Goal: Information Seeking & Learning: Find specific page/section

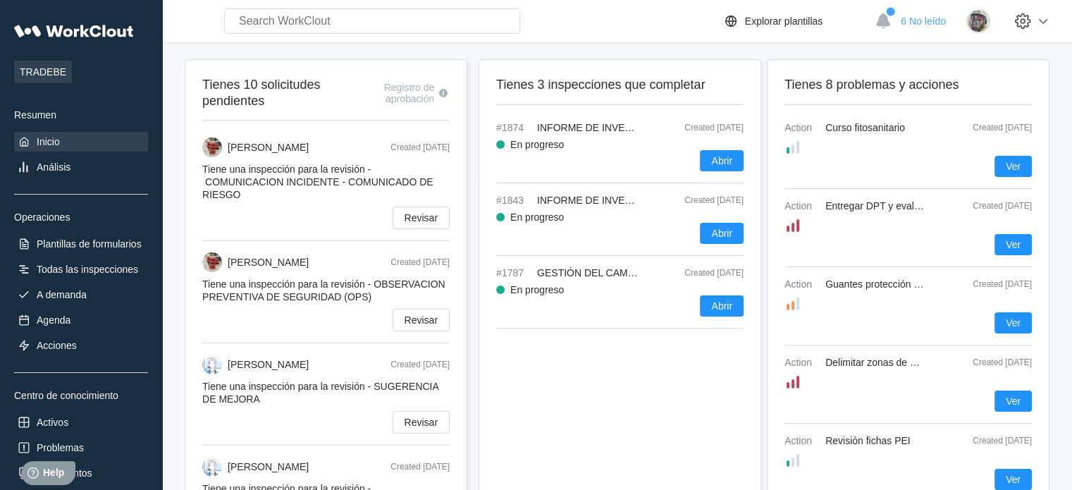
click at [988, 234] on div "Ver" at bounding box center [908, 244] width 247 height 21
click at [1004, 250] on button "Ver" at bounding box center [1013, 244] width 37 height 21
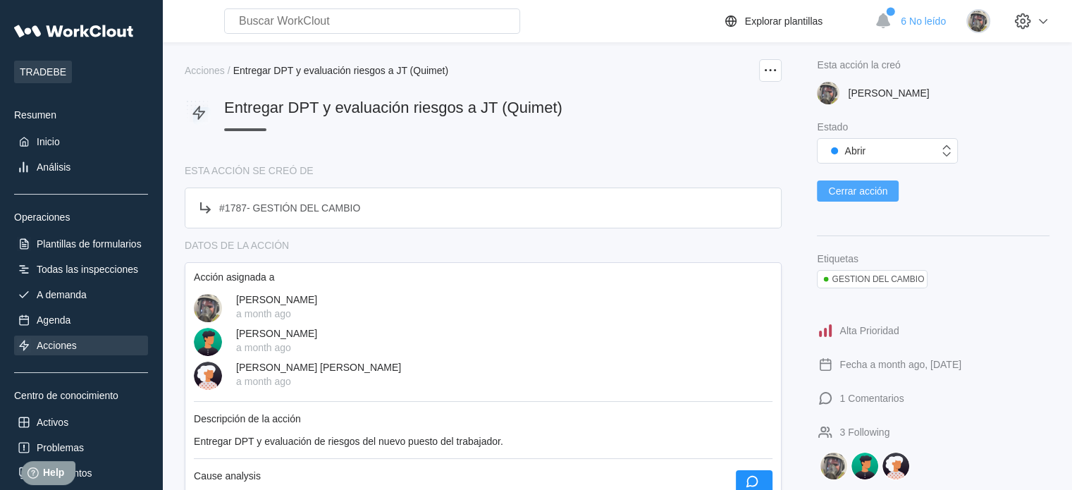
click at [877, 194] on span "Cerrar acción" at bounding box center [857, 191] width 59 height 10
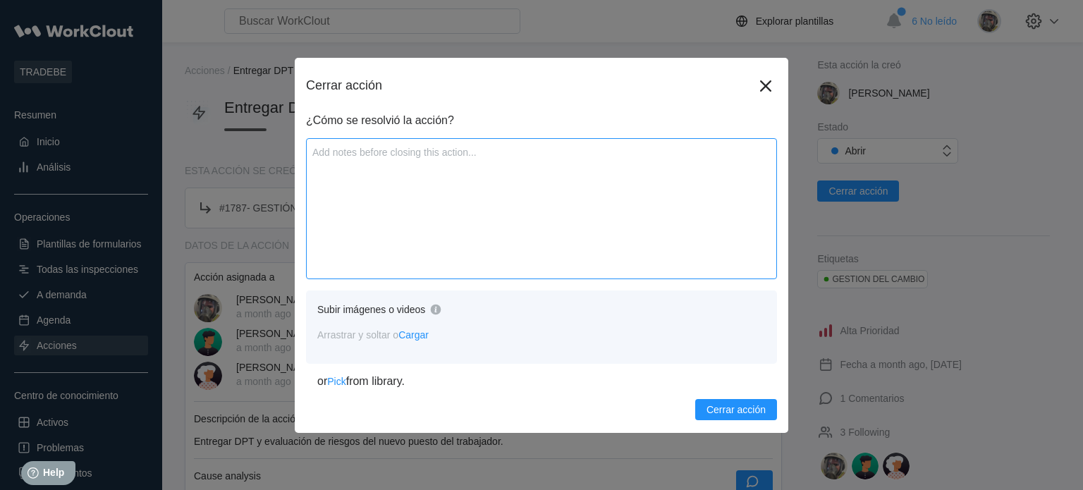
click at [438, 222] on textarea at bounding box center [541, 208] width 471 height 141
click at [742, 408] on span "Cerrar acción" at bounding box center [735, 410] width 59 height 10
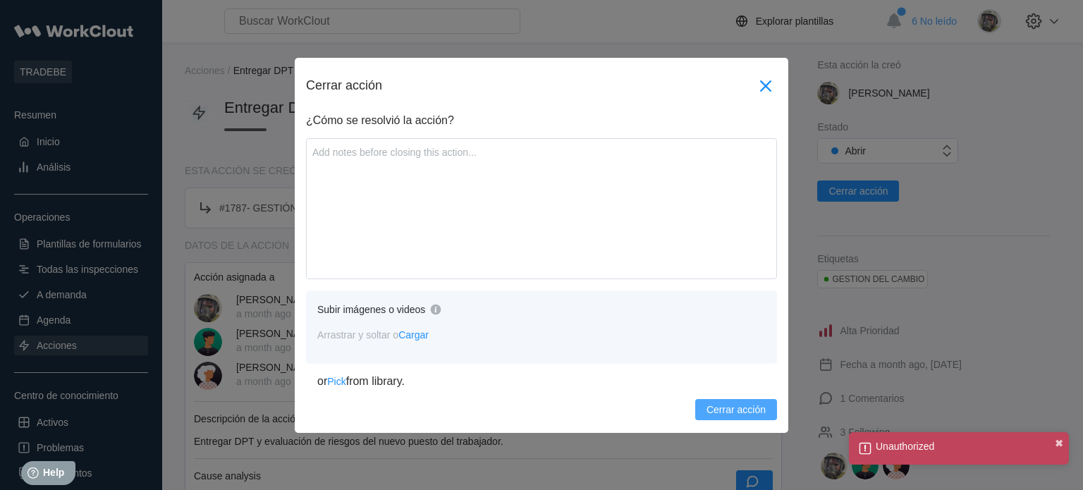
click at [764, 90] on icon at bounding box center [765, 86] width 23 height 23
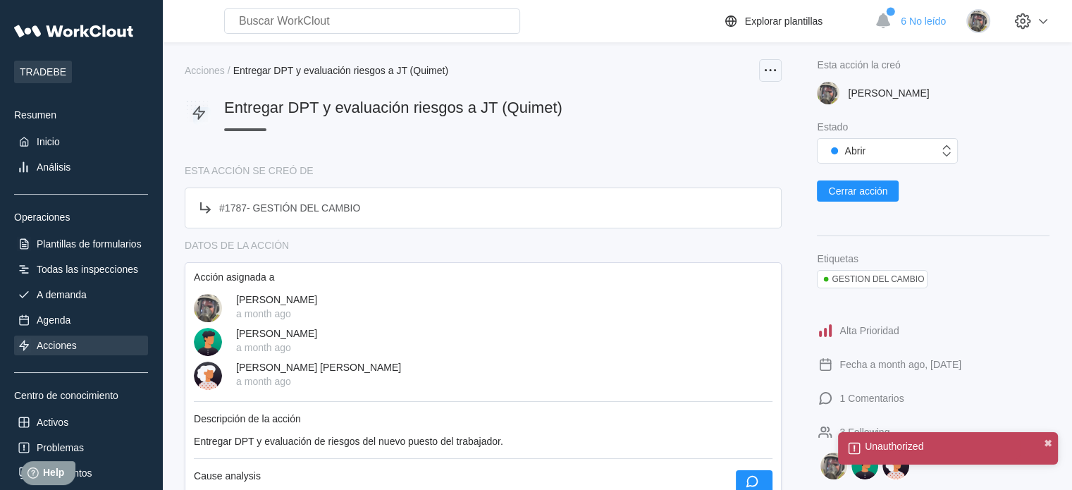
click at [770, 70] on circle at bounding box center [771, 70] width 2 height 2
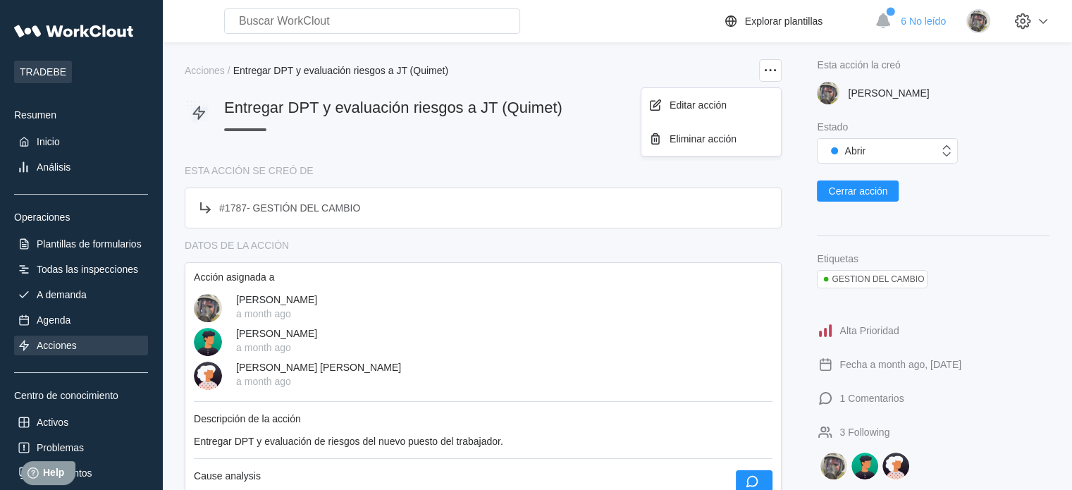
click at [660, 69] on div "Acciones / Entregar DPT y evaluación riesgos a JT (Quimet)" at bounding box center [483, 70] width 597 height 23
click at [78, 253] on div "Plantillas de formularios" at bounding box center [81, 244] width 134 height 20
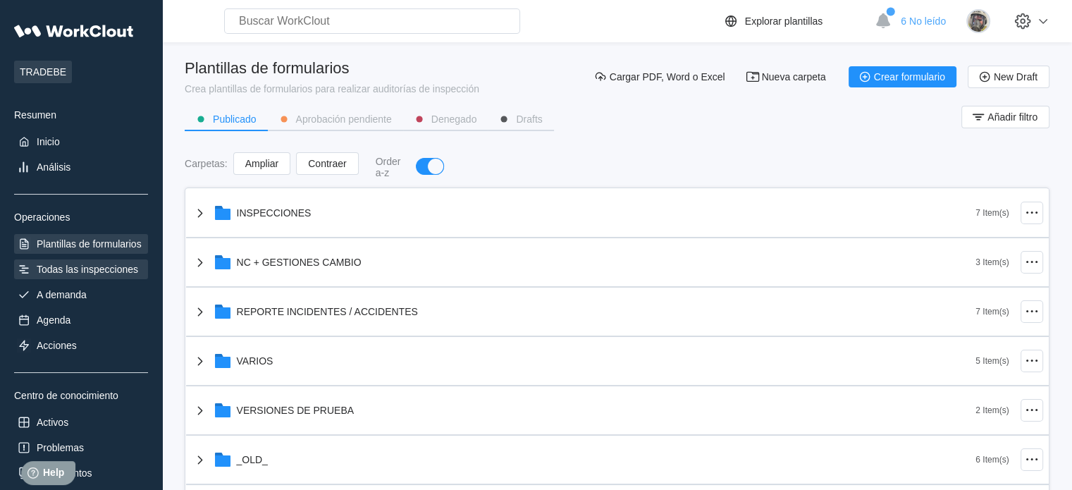
click at [79, 264] on div "Todas las inspecciones" at bounding box center [87, 269] width 101 height 11
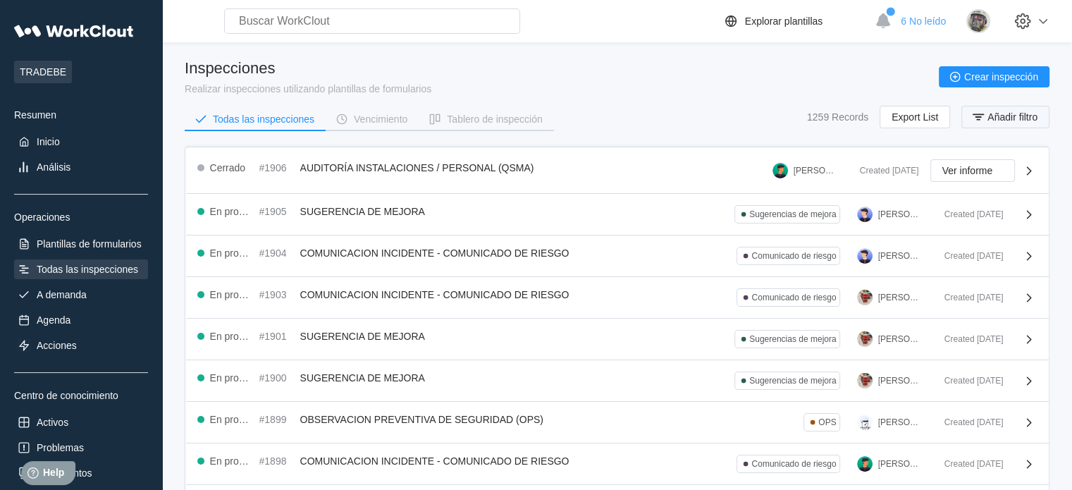
click at [985, 118] on icon "button" at bounding box center [979, 117] width 16 height 16
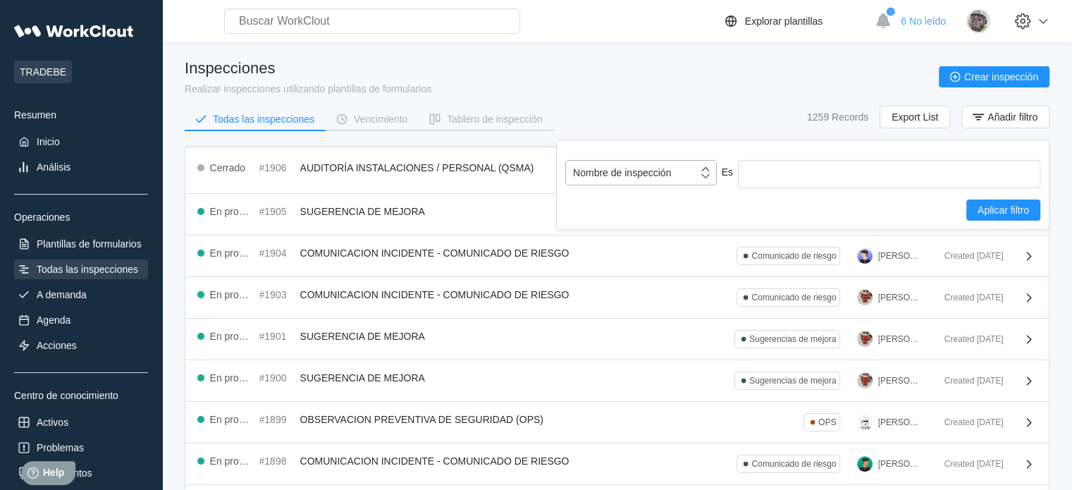
click at [688, 183] on div "Nombre de inspección" at bounding box center [641, 172] width 152 height 25
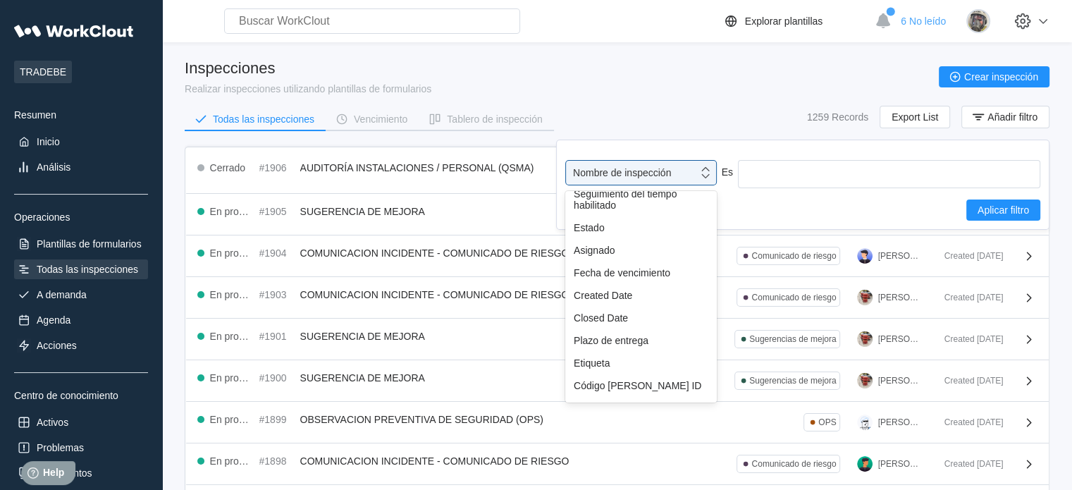
scroll to position [124, 0]
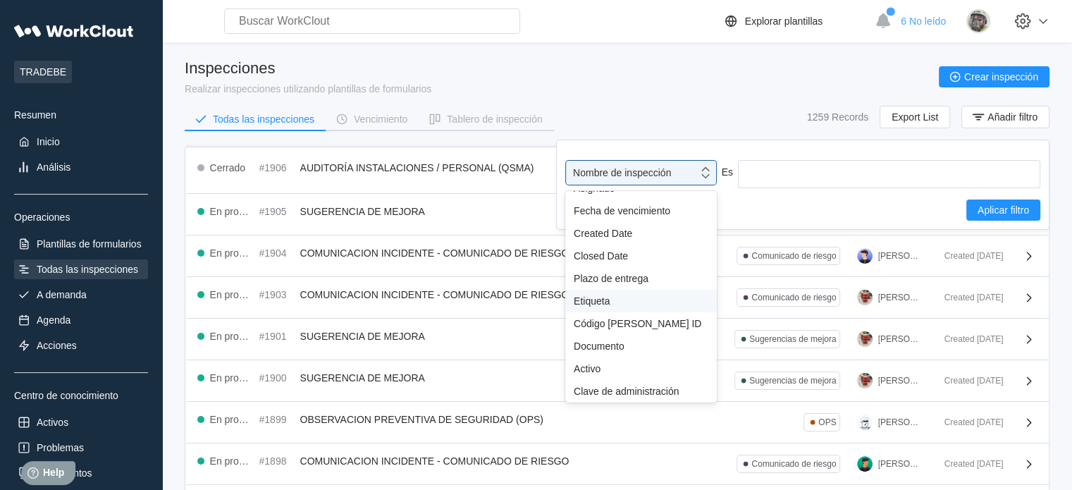
click at [612, 297] on div "Etiqueta" at bounding box center [641, 300] width 135 height 11
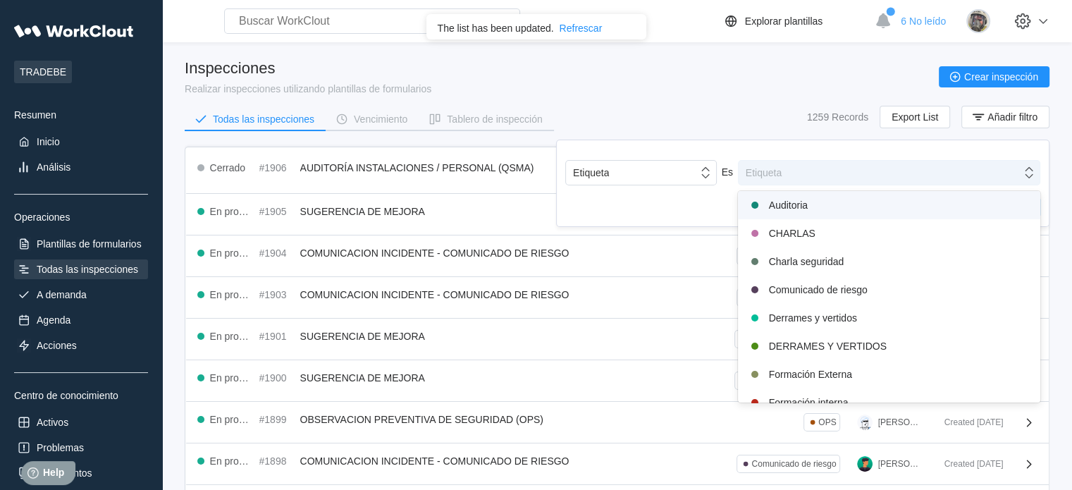
click at [778, 171] on div "Etiqueta" at bounding box center [764, 172] width 36 height 11
type input "sim"
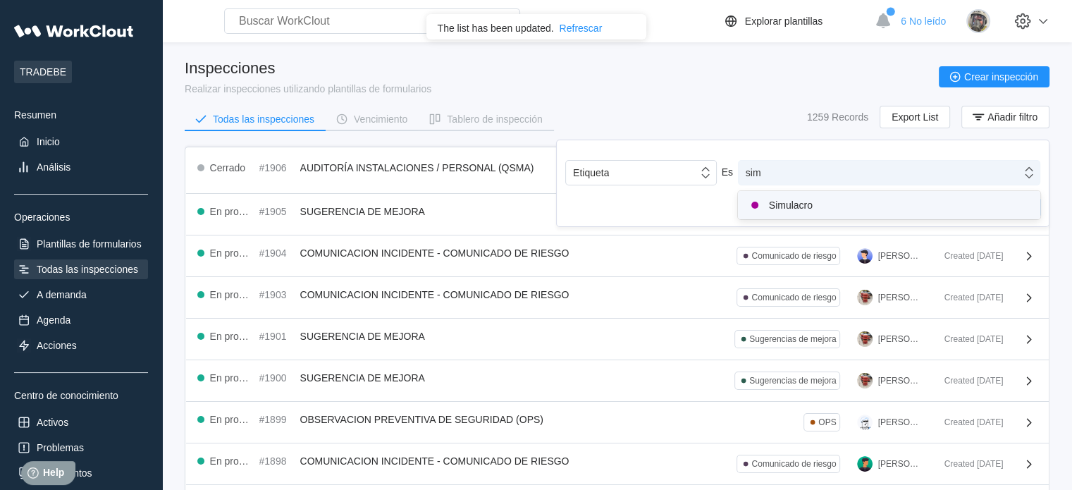
click at [780, 205] on div "Simulacro" at bounding box center [888, 205] width 285 height 17
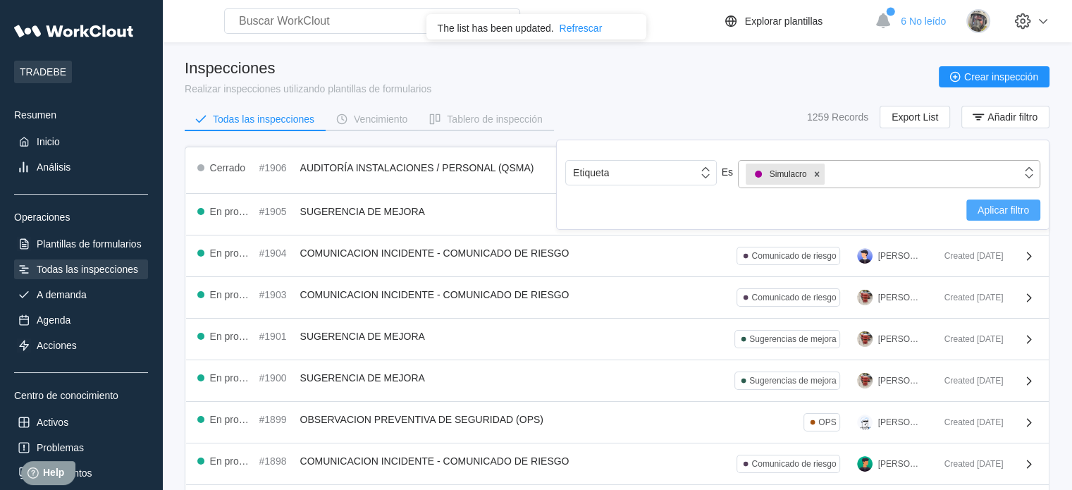
click at [990, 205] on span "Aplicar filtro" at bounding box center [1003, 210] width 51 height 10
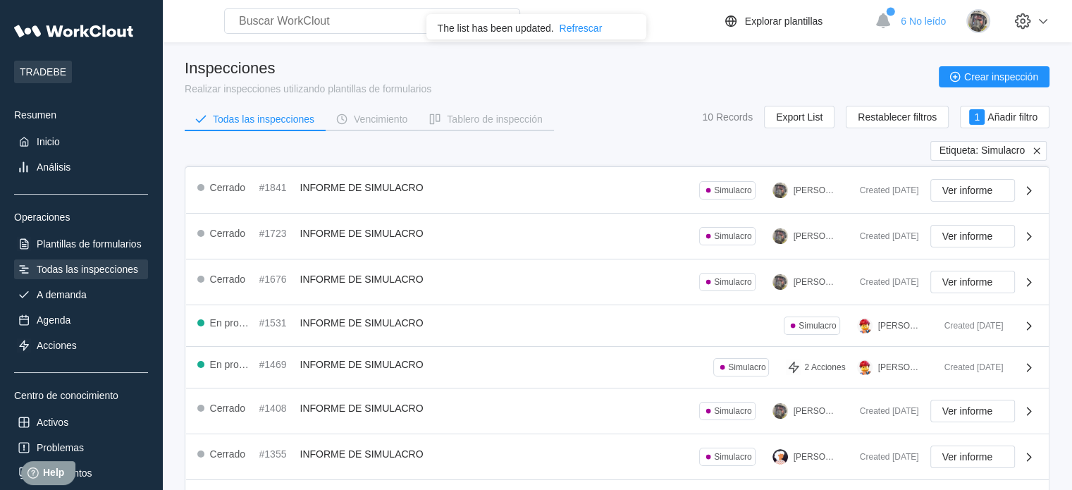
click at [1038, 149] on icon at bounding box center [1036, 150] width 6 height 6
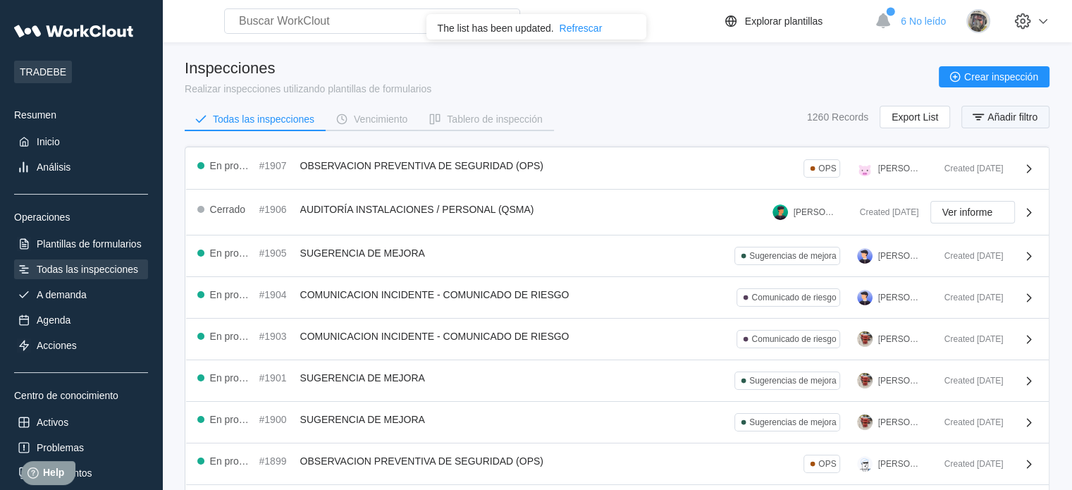
click at [1010, 115] on span "Añadir filtro" at bounding box center [1013, 117] width 50 height 10
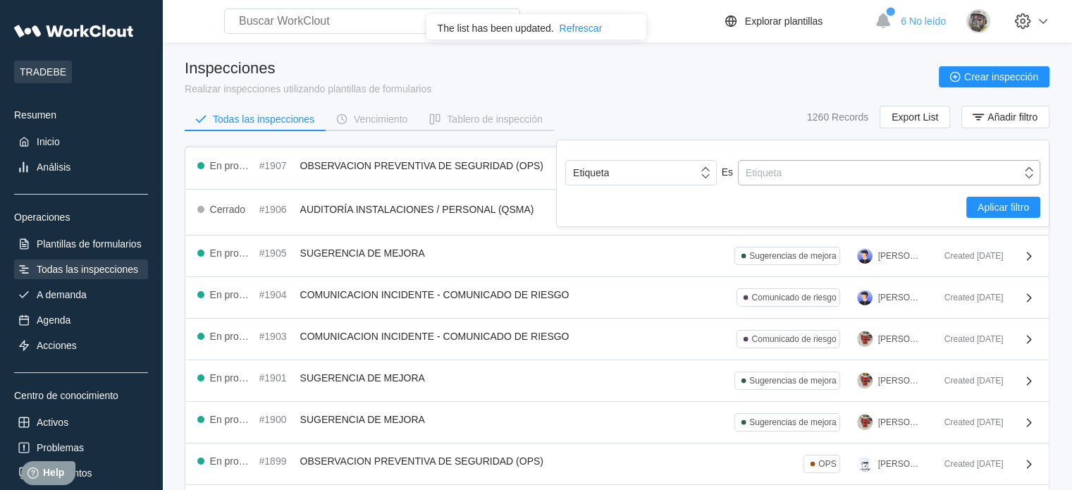
click at [973, 173] on div "Etiqueta" at bounding box center [880, 173] width 283 height 20
type input "gesti"
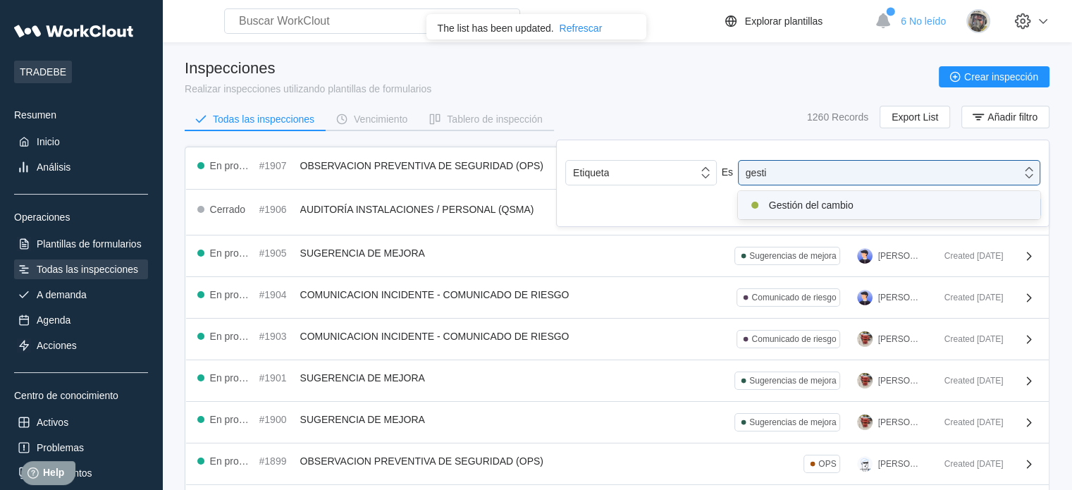
click at [883, 202] on div "Gestión del cambio" at bounding box center [888, 205] width 285 height 17
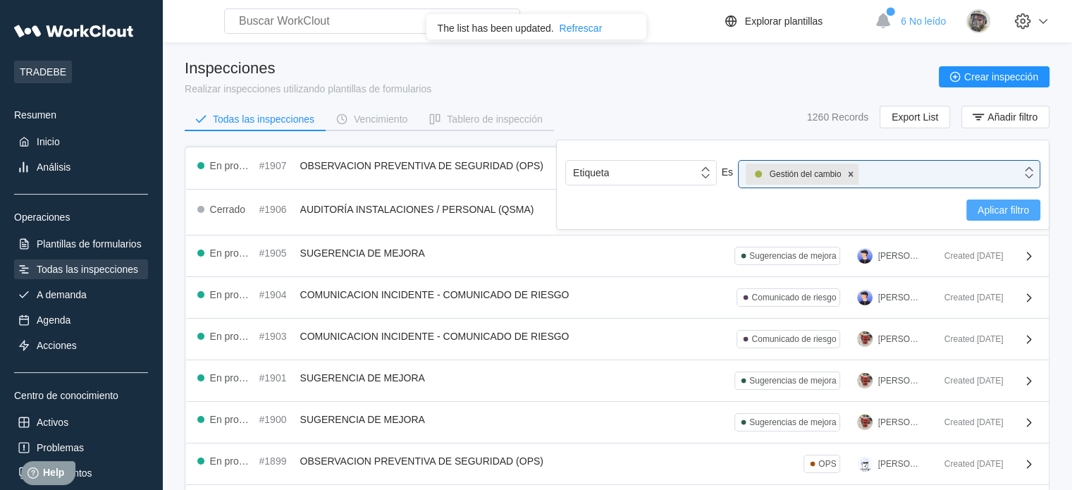
click at [1004, 211] on span "Aplicar filtro" at bounding box center [1003, 210] width 51 height 10
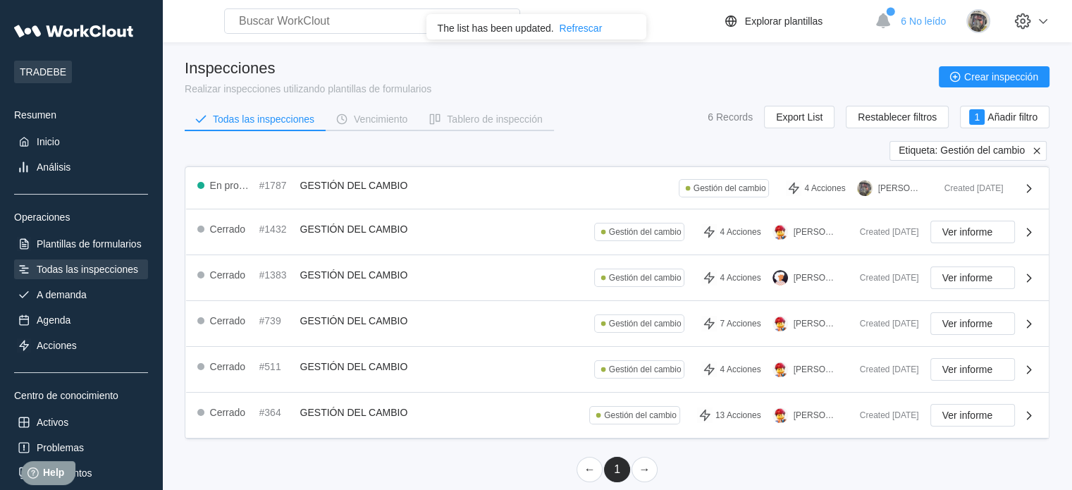
click at [1034, 147] on icon at bounding box center [1036, 150] width 13 height 13
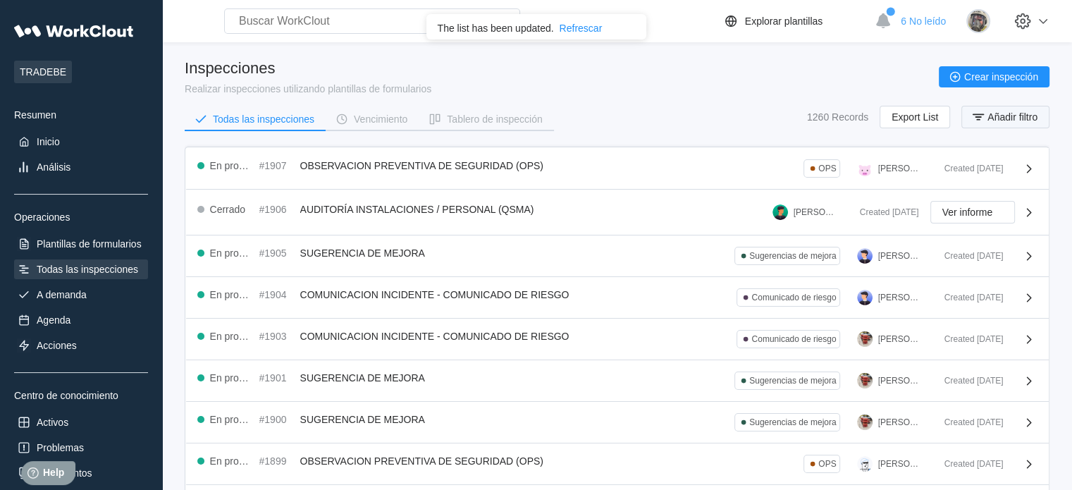
click at [991, 123] on button "Añadir filtro" at bounding box center [1005, 117] width 88 height 23
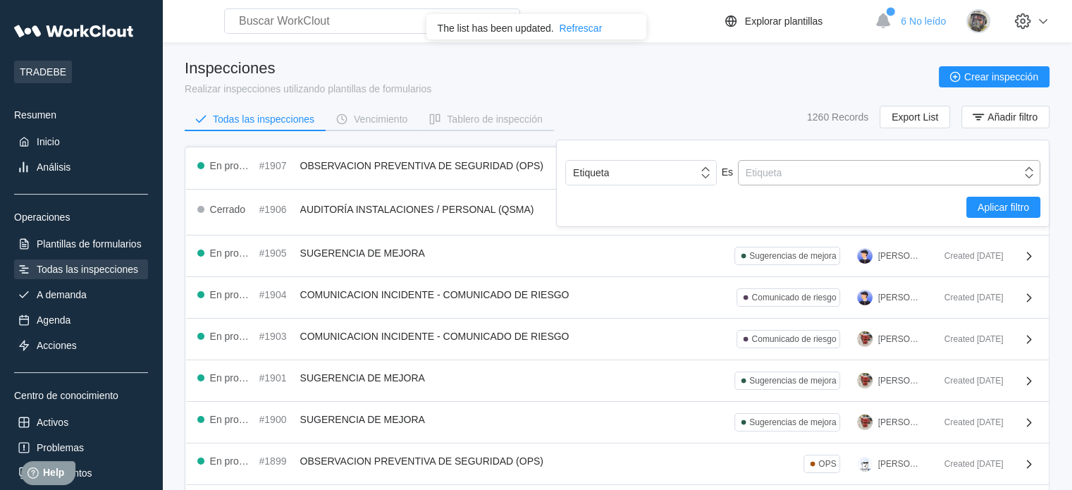
click at [819, 178] on div "Etiqueta" at bounding box center [880, 173] width 283 height 20
type input "no"
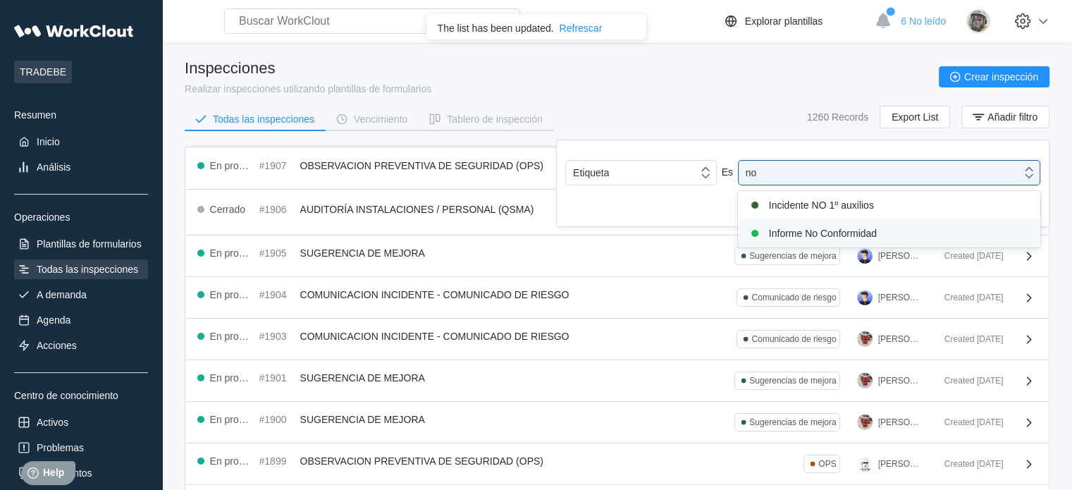
click at [817, 231] on div "Informe No Conformidad" at bounding box center [888, 233] width 285 height 17
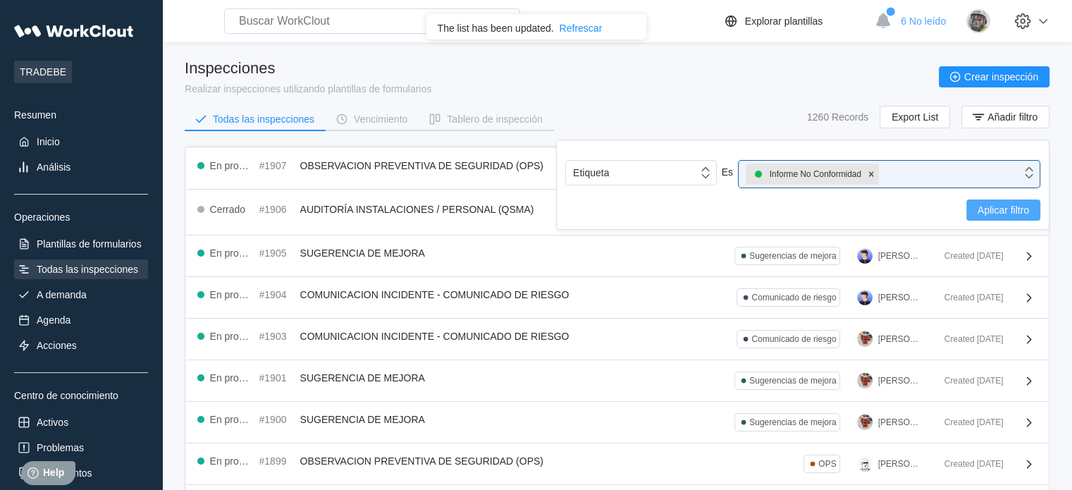
click at [998, 210] on span "Aplicar filtro" at bounding box center [1003, 210] width 51 height 10
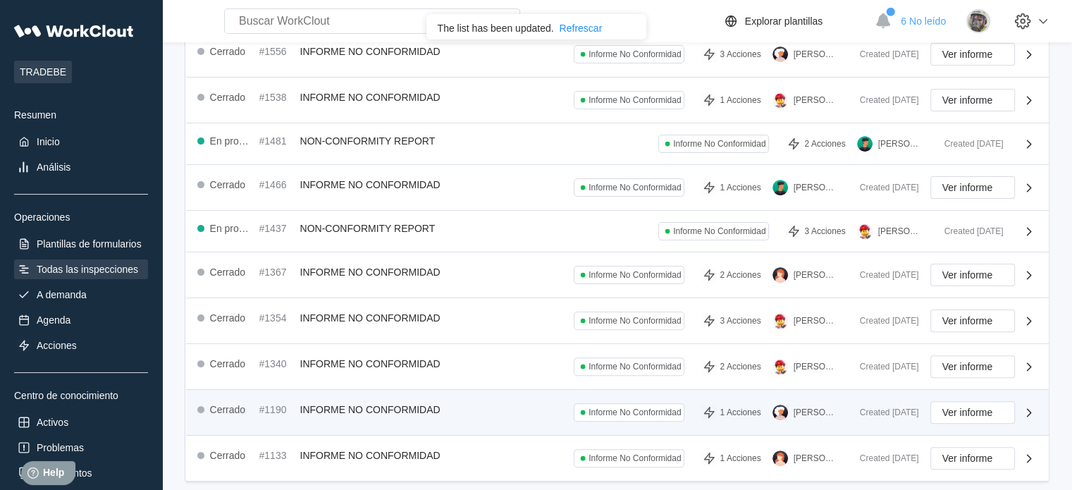
scroll to position [403, 0]
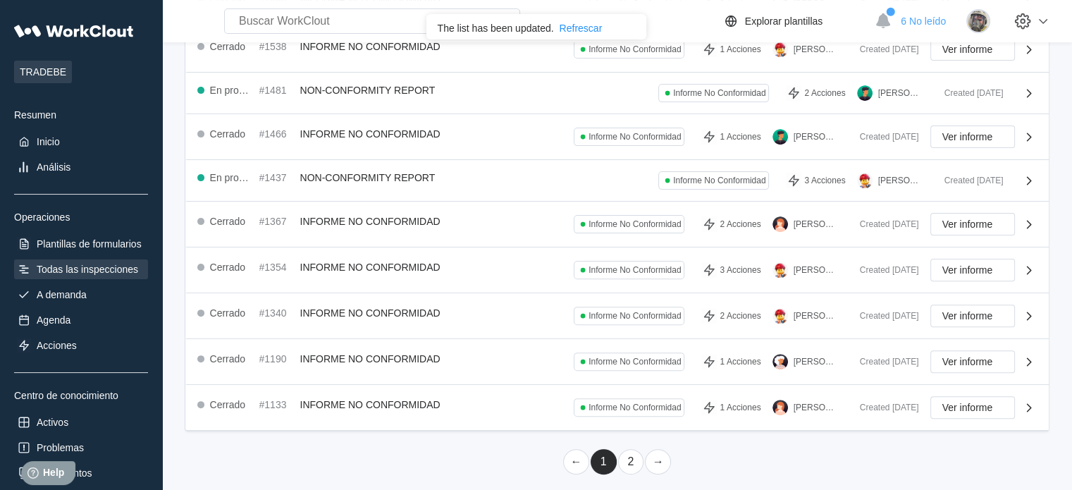
click at [278, 458] on ul "← 1 2 →" at bounding box center [617, 461] width 865 height 27
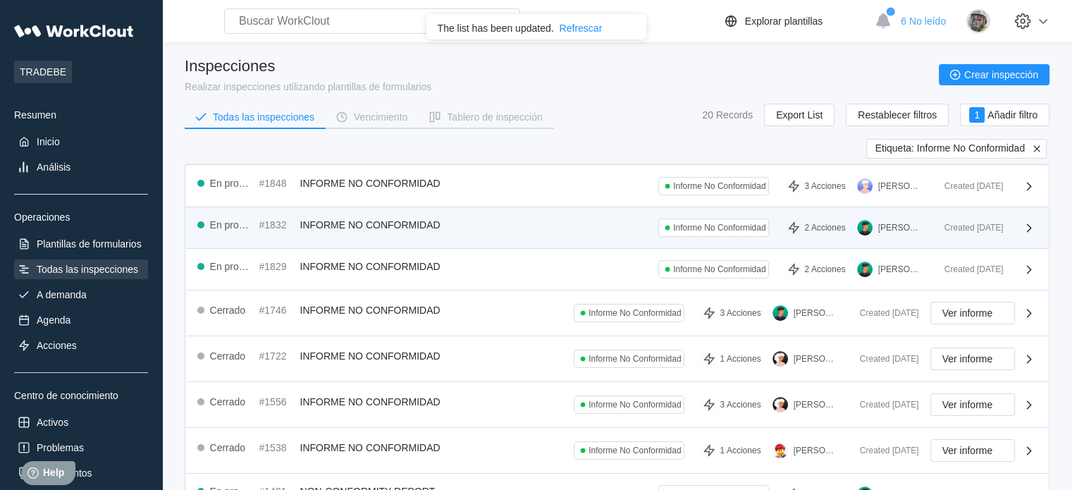
scroll to position [0, 0]
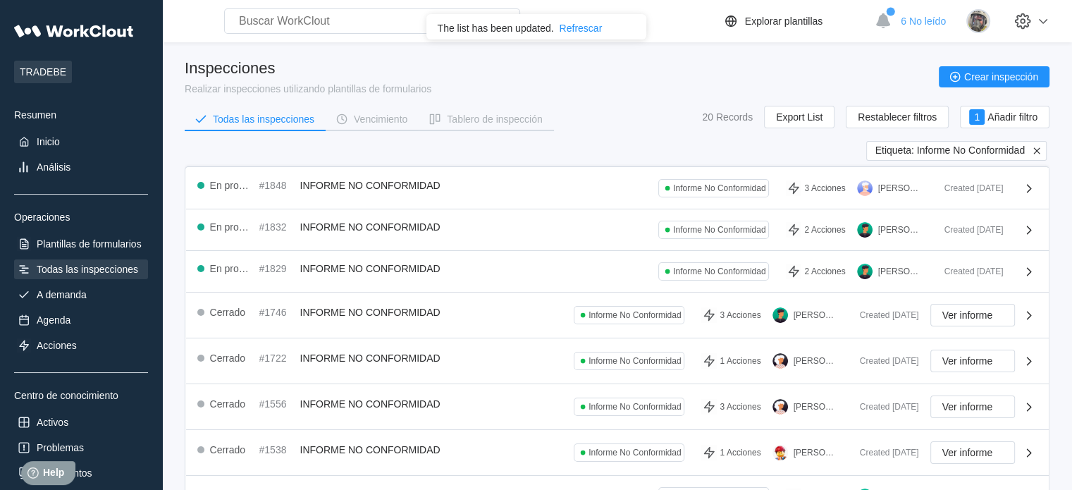
click at [1038, 149] on icon at bounding box center [1036, 150] width 6 height 6
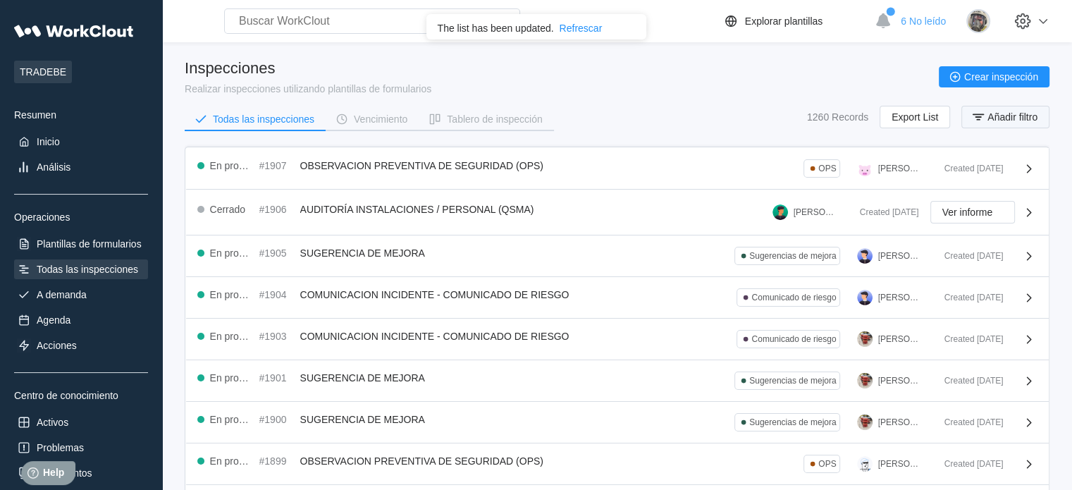
click at [1020, 121] on span "Añadir filtro" at bounding box center [1013, 117] width 50 height 10
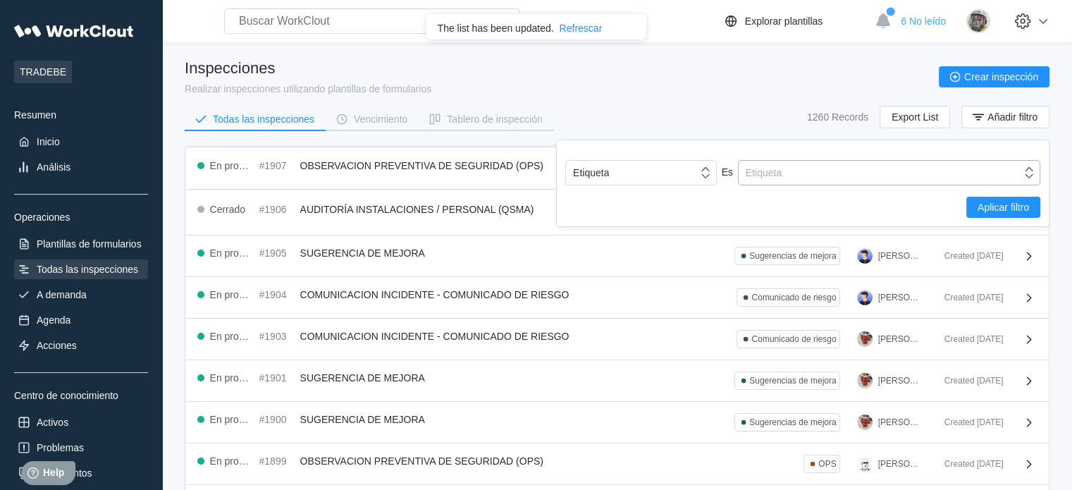
click at [876, 177] on div "Etiqueta" at bounding box center [880, 173] width 283 height 20
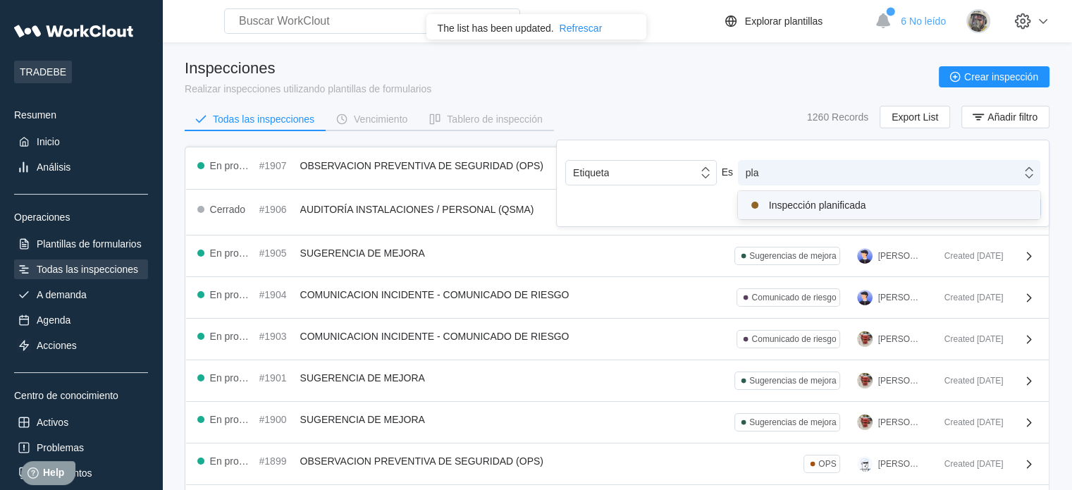
type input "plan"
click at [864, 202] on div "Inspección planificada" at bounding box center [888, 205] width 285 height 17
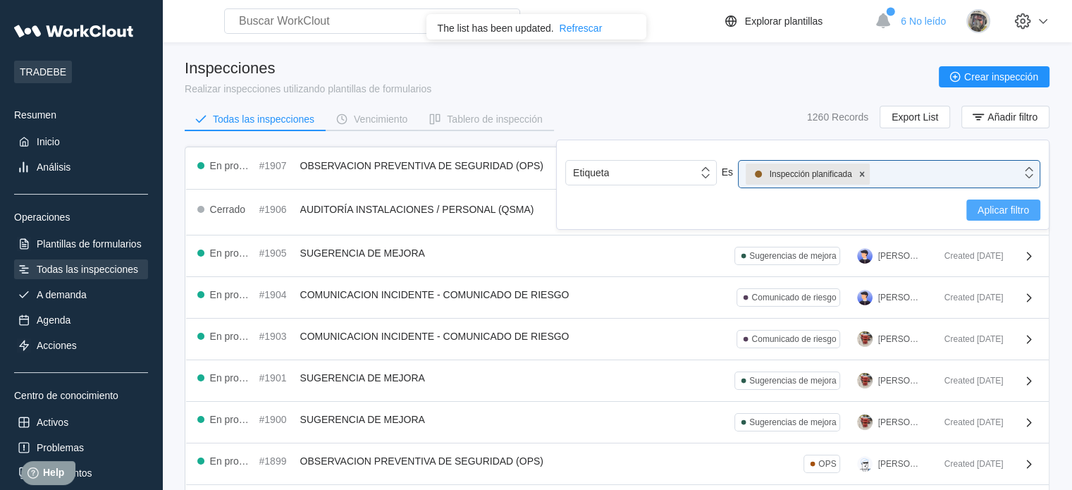
click at [1024, 208] on span "Aplicar filtro" at bounding box center [1003, 210] width 51 height 10
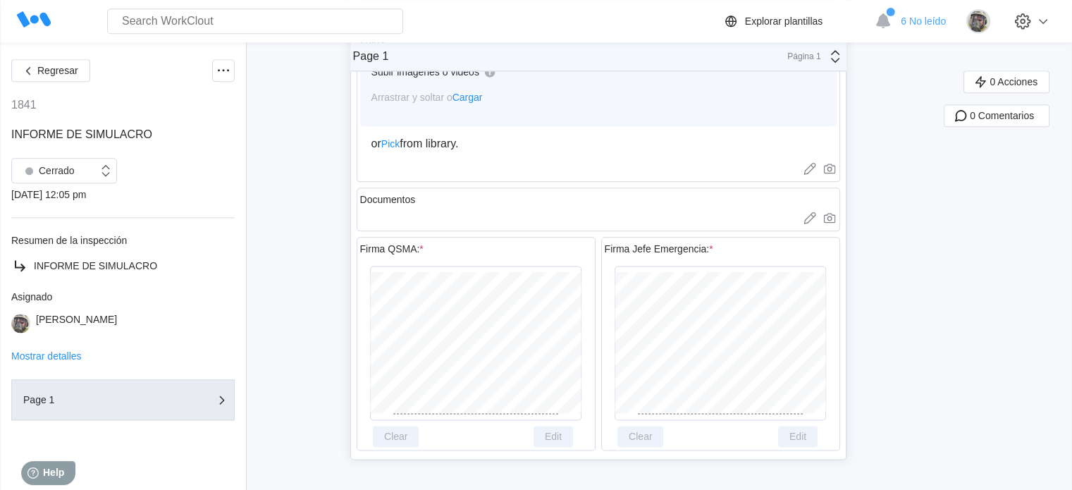
scroll to position [1766, 0]
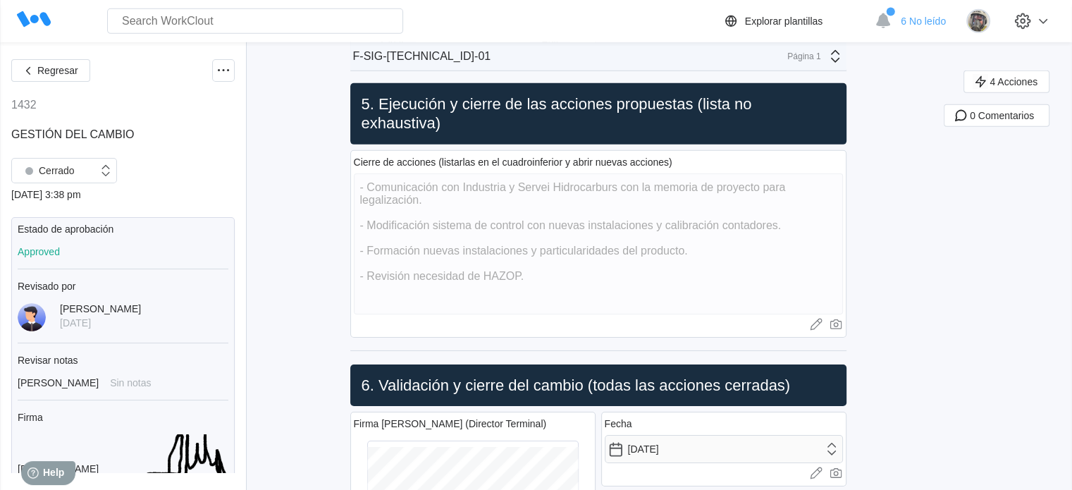
scroll to position [9888, 0]
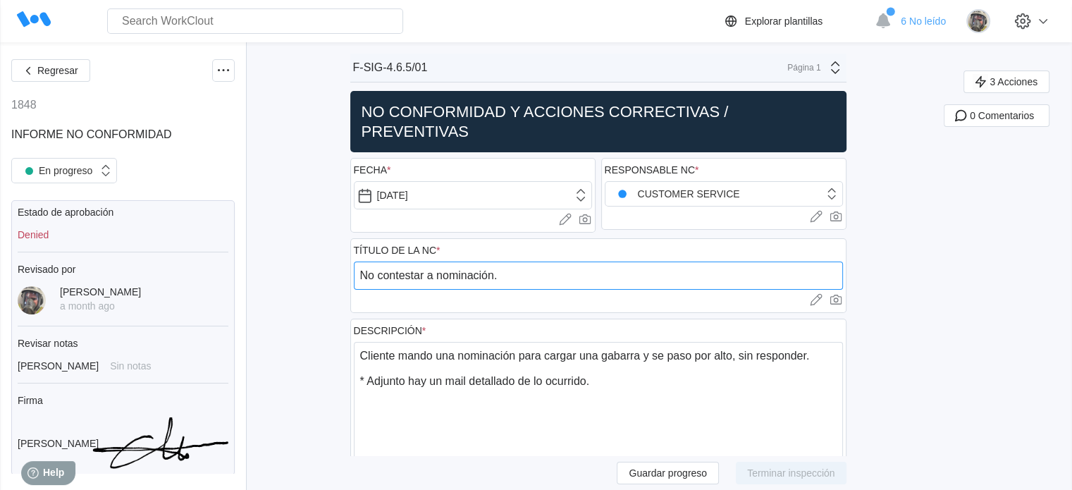
drag, startPoint x: 522, startPoint y: 278, endPoint x: 302, endPoint y: 278, distance: 219.2
paste input "Incorporación Grupo IV en organigrama de operaciones de planta"
type input "Incorporación Grupo IV en organigrama de operaciones de planta"
drag, startPoint x: 514, startPoint y: 276, endPoint x: 320, endPoint y: 274, distance: 193.8
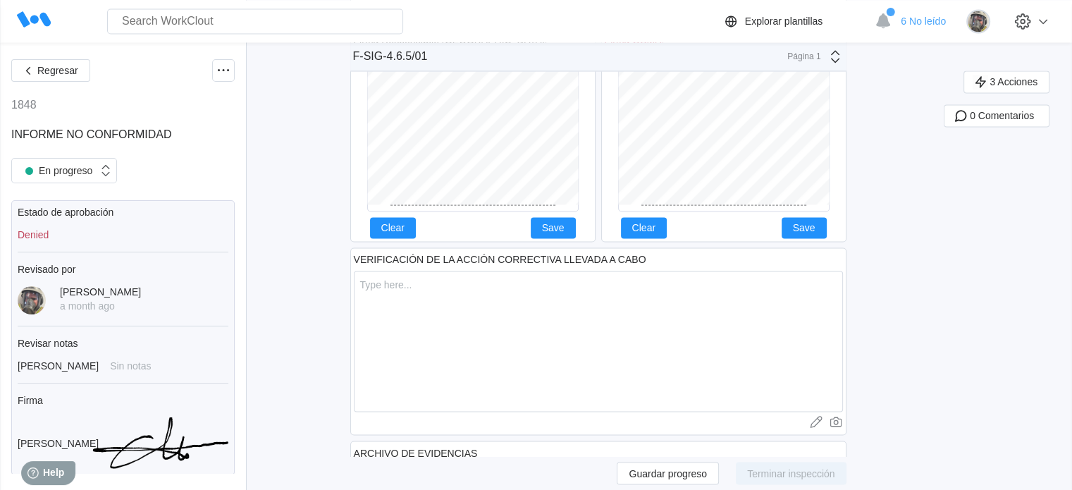
scroll to position [2397, 0]
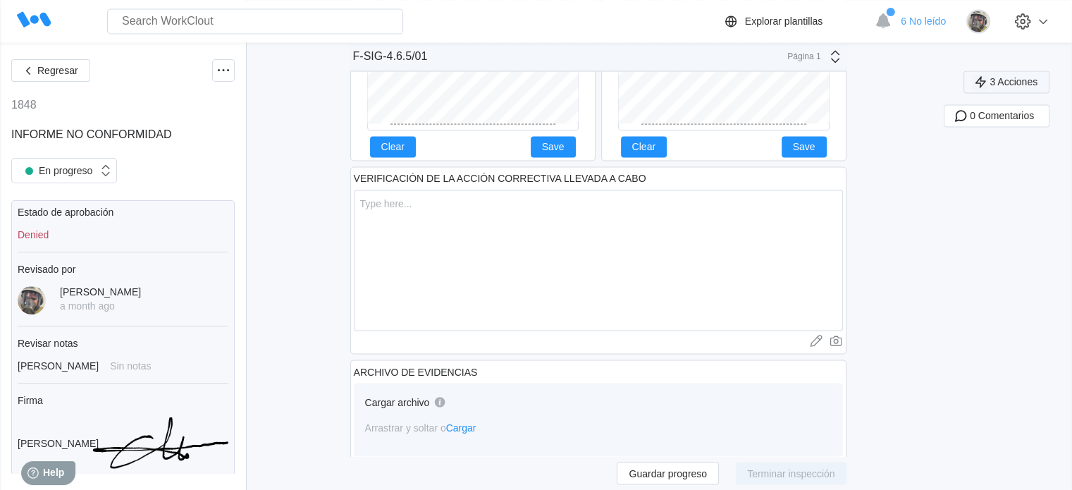
click at [1008, 78] on span "3 Acciones" at bounding box center [1014, 82] width 48 height 10
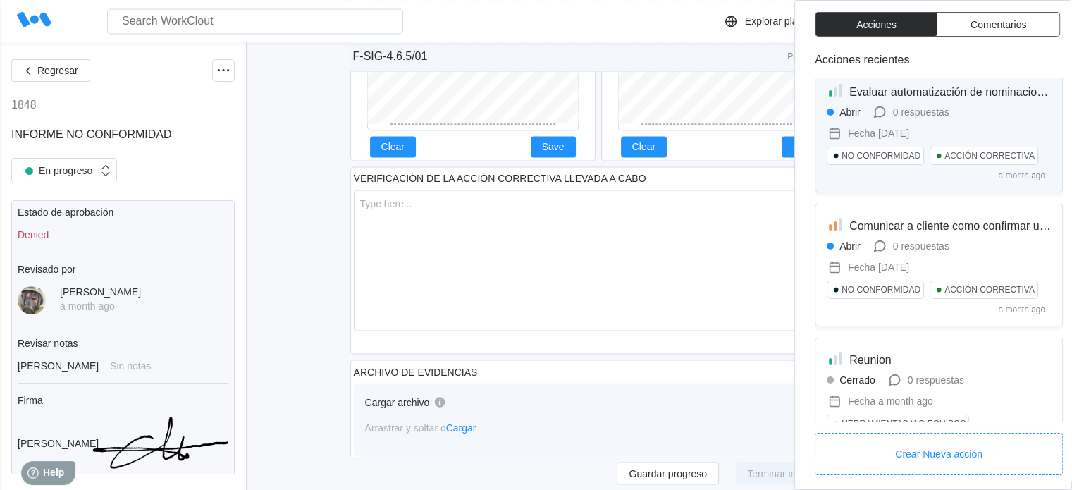
scroll to position [0, 0]
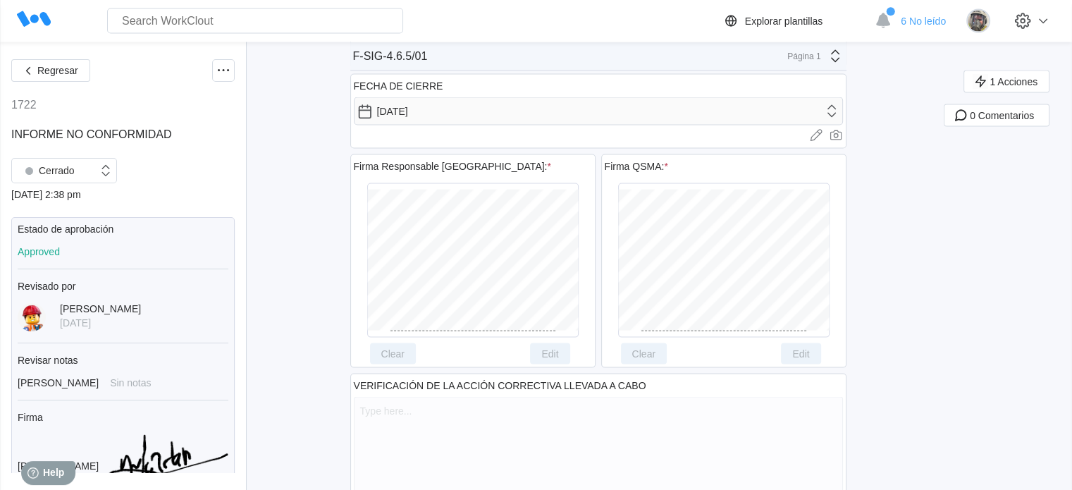
scroll to position [2890, 0]
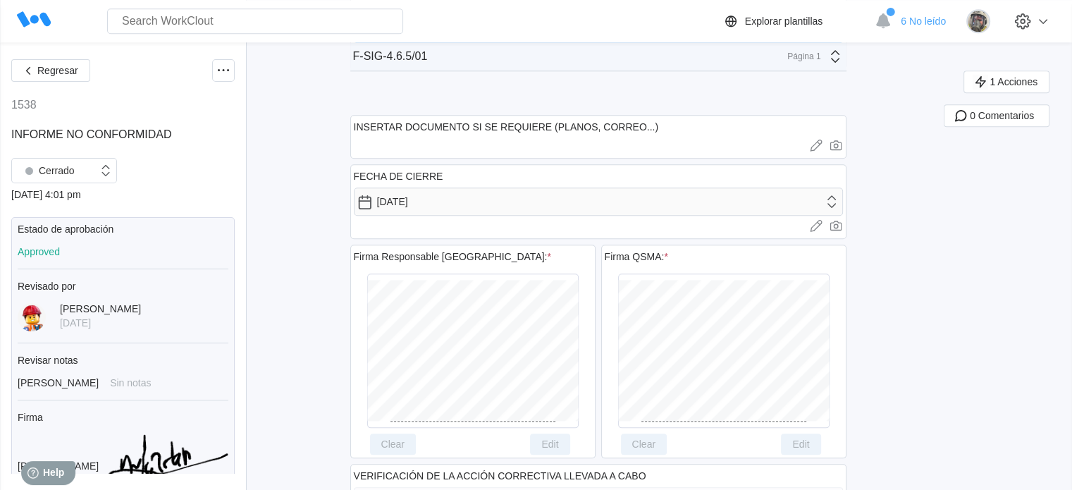
scroll to position [1404, 0]
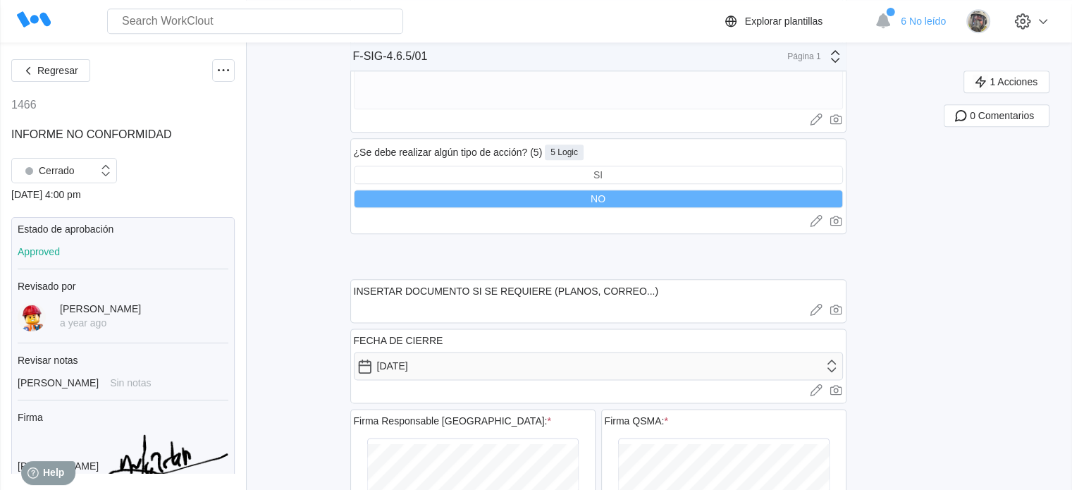
scroll to position [1689, 0]
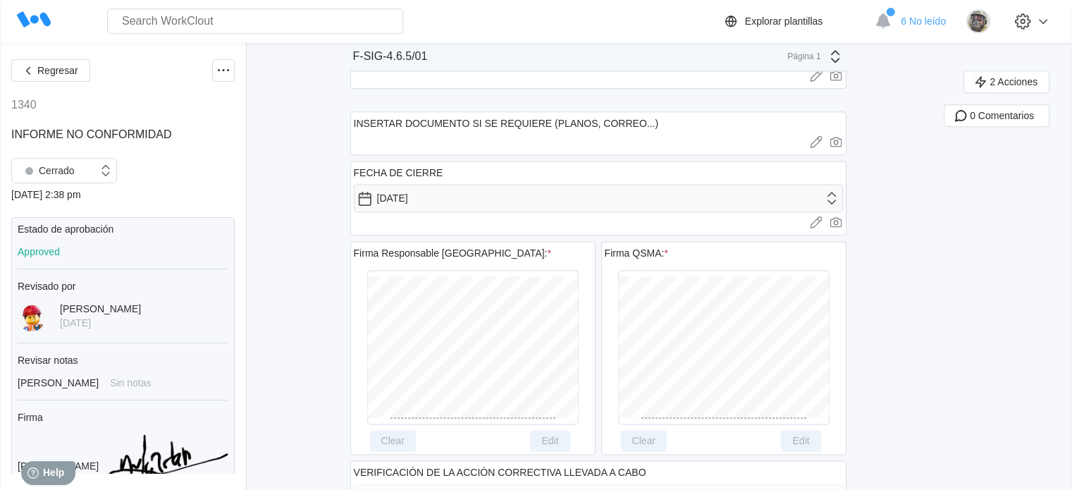
scroll to position [1811, 0]
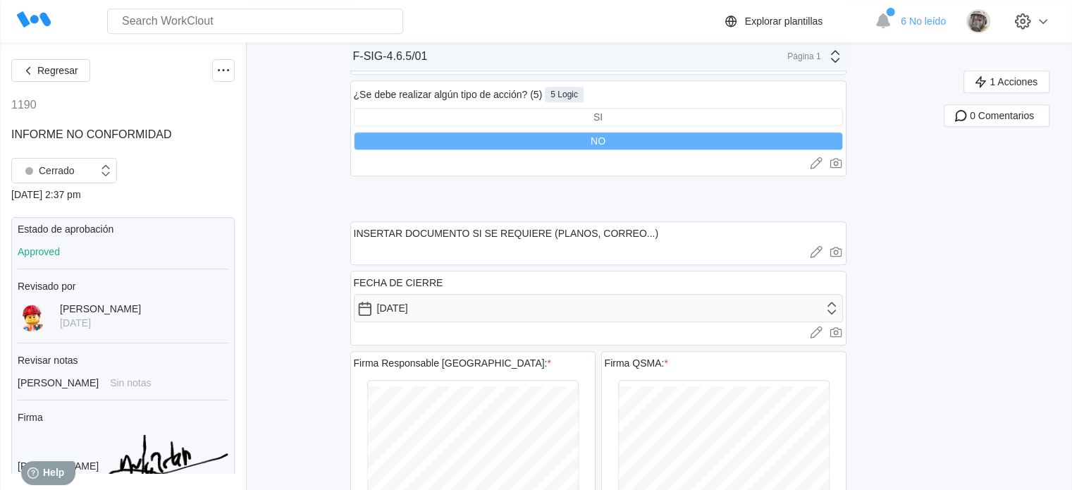
scroll to position [1692, 0]
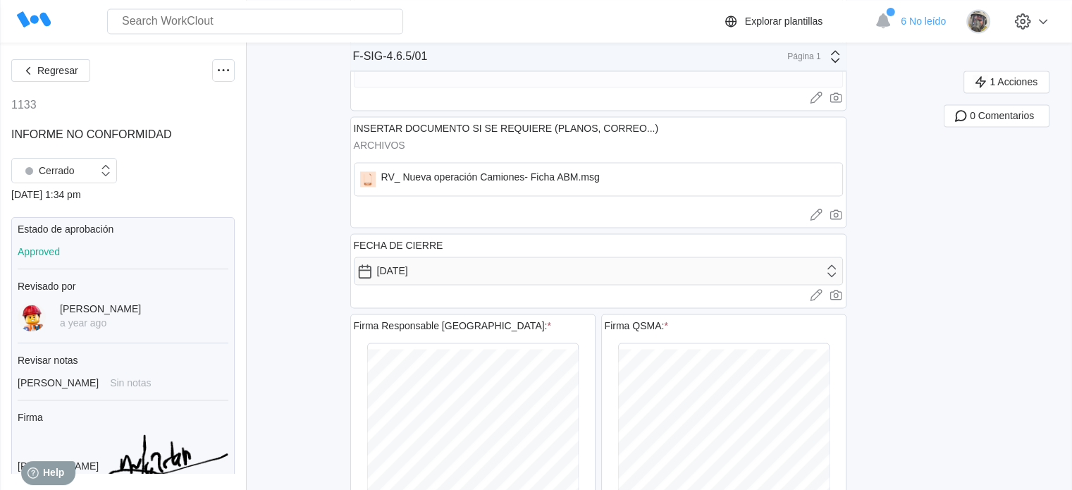
scroll to position [2256, 0]
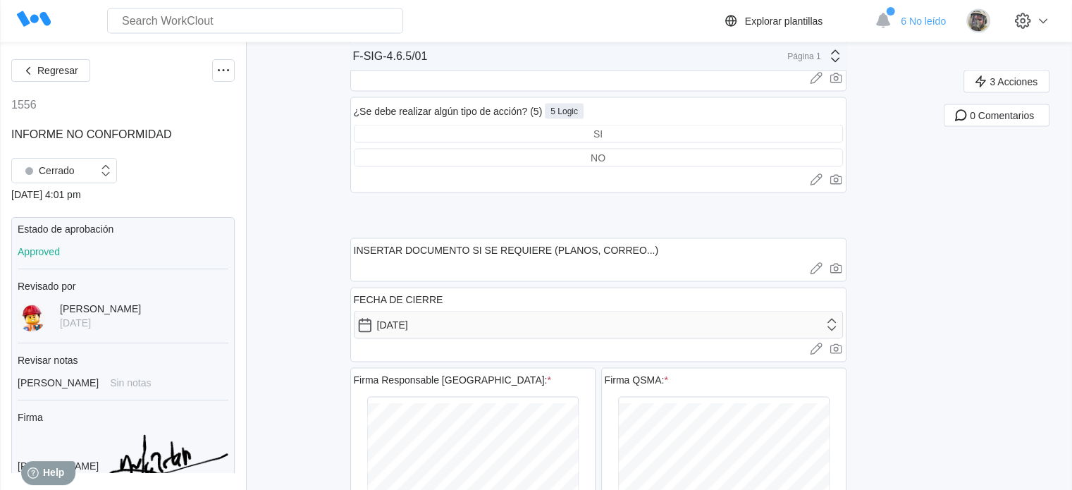
scroll to position [2749, 0]
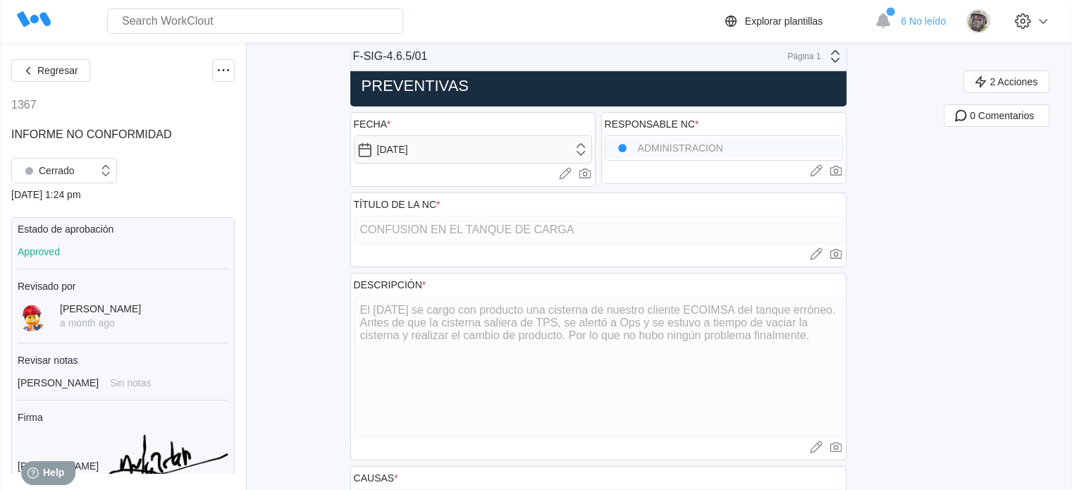
scroll to position [70, 0]
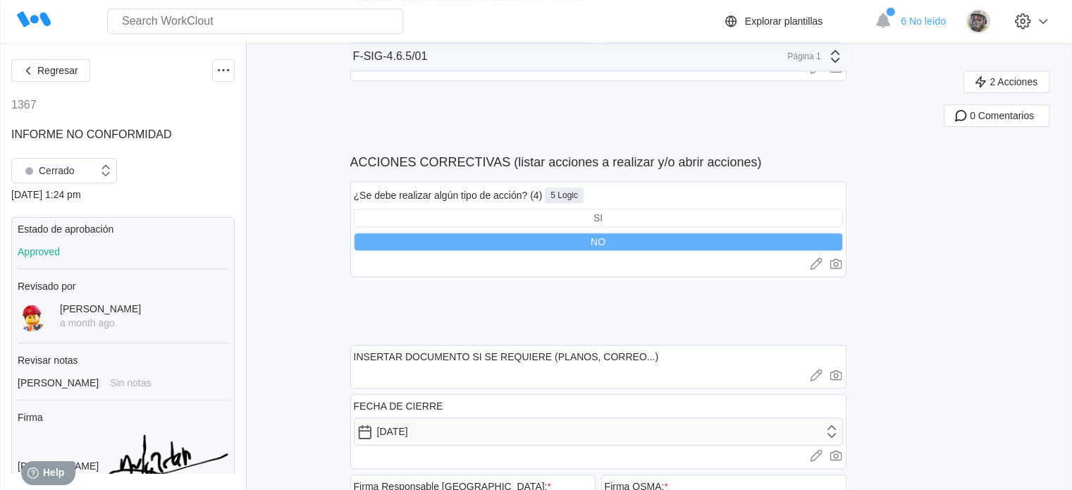
scroll to position [775, 0]
